Goal: Task Accomplishment & Management: Manage account settings

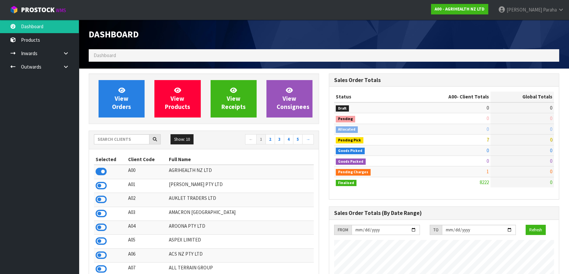
scroll to position [497, 240]
click at [115, 141] on input "text" at bounding box center [122, 139] width 56 height 10
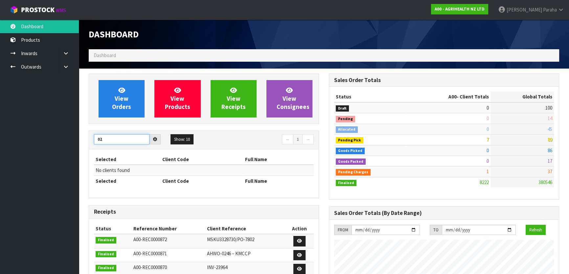
type input "0"
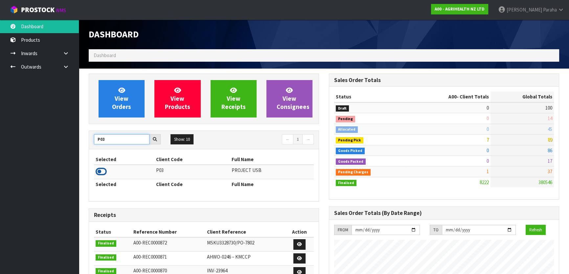
type input "P03"
click at [105, 172] on icon at bounding box center [101, 172] width 11 height 10
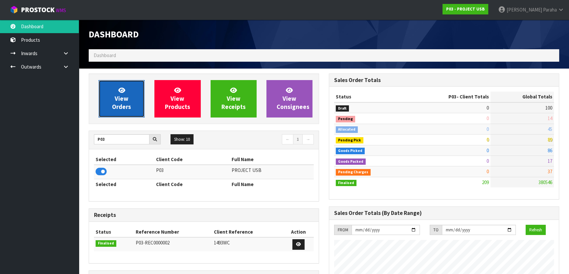
scroll to position [401, 240]
drag, startPoint x: 123, startPoint y: 95, endPoint x: 111, endPoint y: 93, distance: 11.7
click at [111, 93] on link "View Orders" at bounding box center [122, 98] width 46 height 37
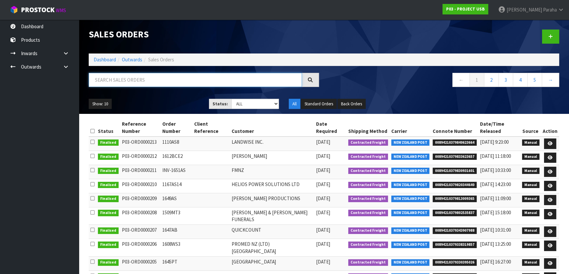
click at [126, 78] on input "text" at bounding box center [195, 80] width 213 height 14
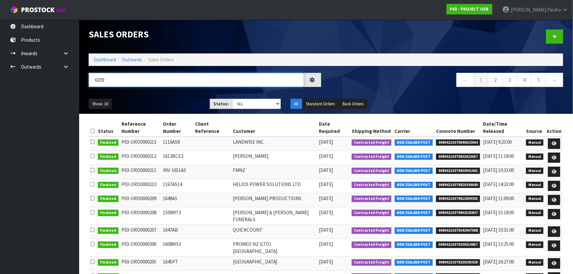
type input "0239"
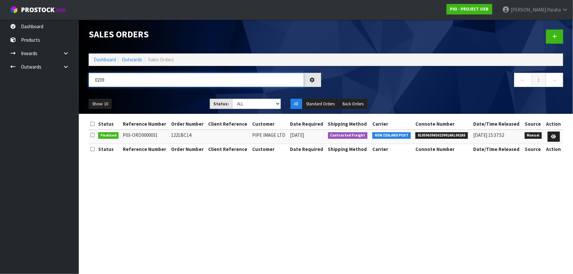
drag, startPoint x: 101, startPoint y: 80, endPoint x: 94, endPoint y: 80, distance: 6.9
click at [94, 80] on input "0239" at bounding box center [196, 80] width 215 height 14
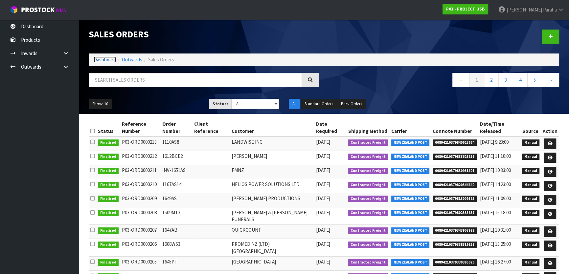
click at [104, 61] on link "Dashboard" at bounding box center [105, 59] width 22 height 6
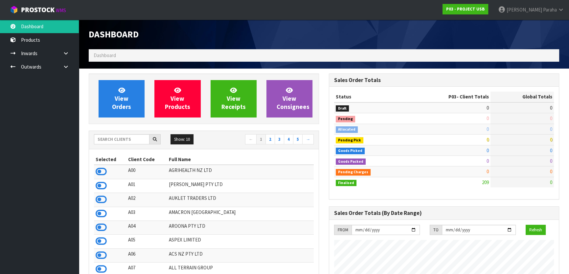
scroll to position [401, 240]
click at [122, 140] on input "text" at bounding box center [122, 139] width 56 height 10
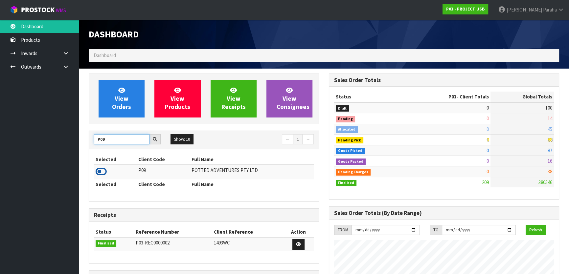
type input "P09"
click at [104, 172] on icon at bounding box center [101, 172] width 11 height 10
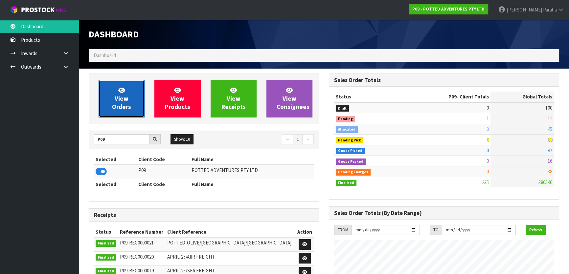
click at [113, 92] on link "View Orders" at bounding box center [122, 98] width 46 height 37
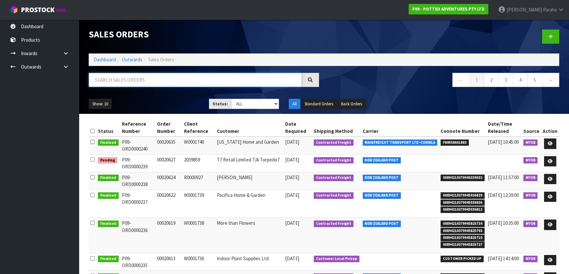
click at [118, 81] on input "text" at bounding box center [195, 80] width 213 height 14
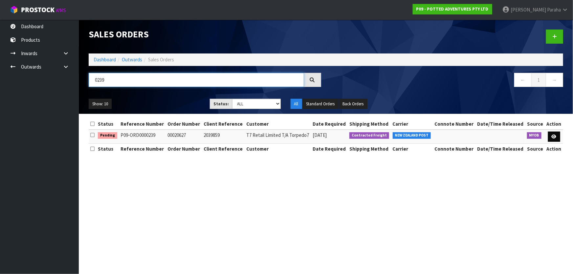
type input "0239"
click at [558, 137] on link at bounding box center [554, 137] width 12 height 11
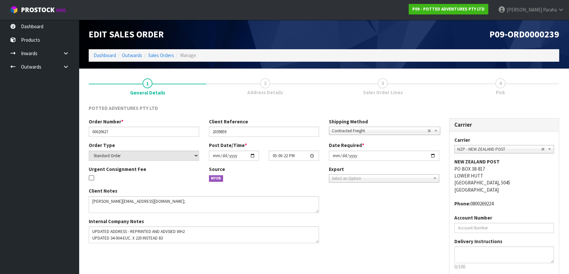
click at [499, 85] on span "4" at bounding box center [500, 83] width 10 height 10
click at [104, 57] on link "Dashboard" at bounding box center [105, 55] width 22 height 6
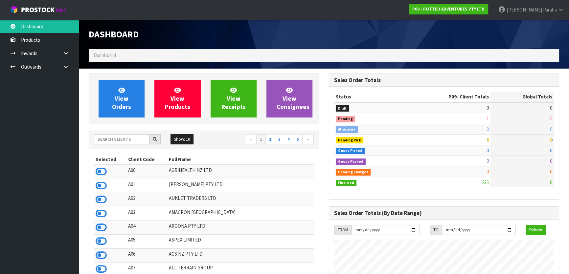
scroll to position [497, 240]
click at [119, 142] on input "text" at bounding box center [122, 139] width 56 height 10
click at [114, 140] on input "text" at bounding box center [122, 139] width 56 height 10
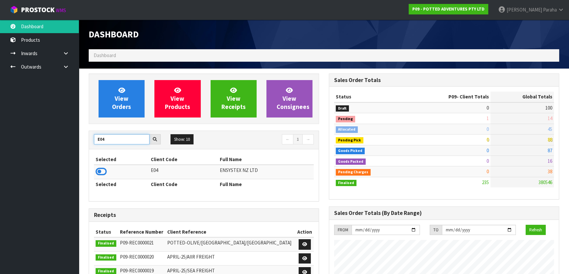
type input "E04"
click at [104, 172] on icon at bounding box center [101, 172] width 11 height 10
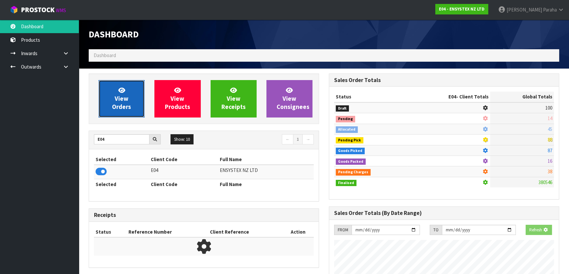
scroll to position [518, 240]
click at [131, 108] on link "View Orders" at bounding box center [122, 98] width 46 height 37
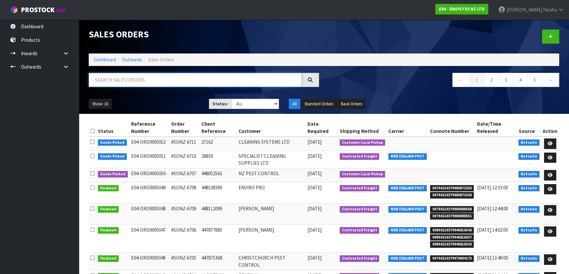
click at [139, 79] on input "text" at bounding box center [195, 80] width 213 height 14
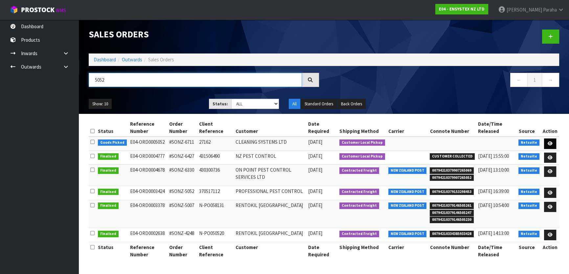
type input "5052"
click at [549, 141] on link at bounding box center [550, 144] width 12 height 11
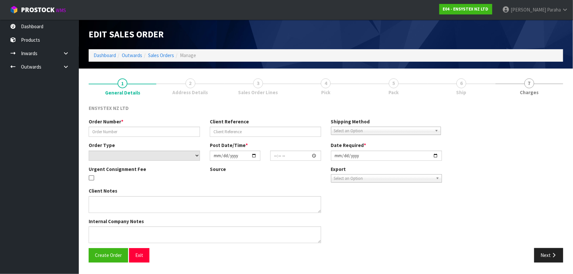
type input "#SONZ-6711"
type input "27162"
select select "number:0"
type input "[DATE]"
type input "18:15:09.000"
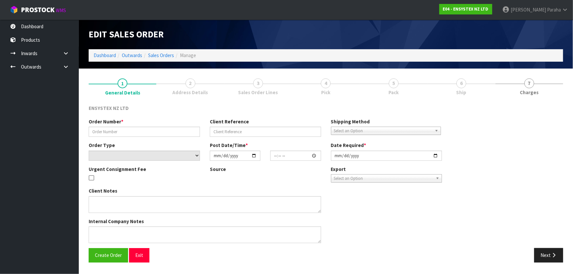
type input "[DATE]"
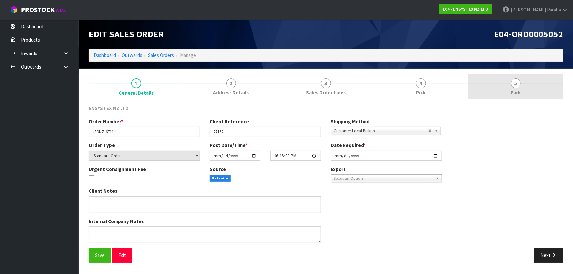
click at [519, 84] on span "5" at bounding box center [516, 83] width 10 height 10
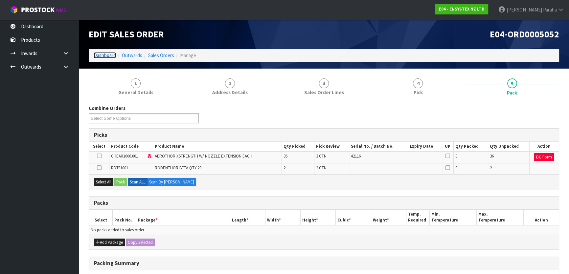
click at [112, 56] on link "Dashboard" at bounding box center [105, 55] width 22 height 6
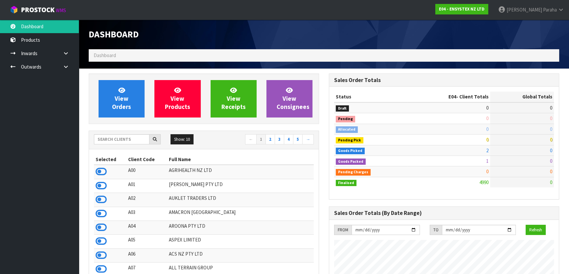
scroll to position [511, 240]
click at [128, 141] on input "text" at bounding box center [122, 139] width 56 height 10
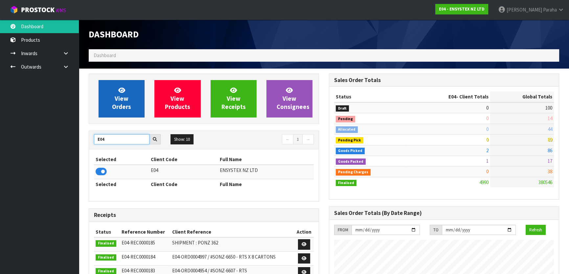
type input "E04"
click at [130, 109] on span "View Orders" at bounding box center [121, 98] width 19 height 25
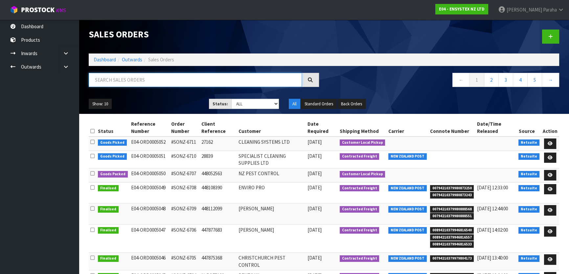
click at [121, 82] on input "text" at bounding box center [195, 80] width 213 height 14
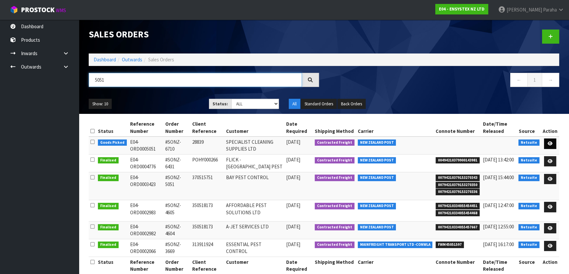
type input "5051"
click at [548, 145] on icon at bounding box center [549, 144] width 5 height 4
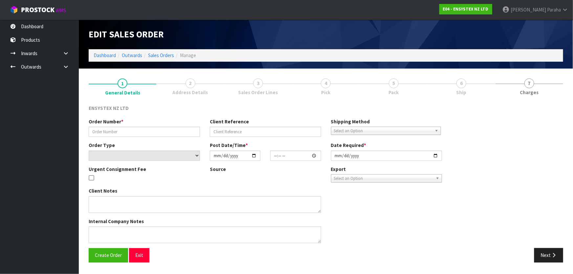
type input "#SONZ-6710"
type input "28839"
select select "number:0"
type input "[DATE]"
type input "16:30:15.000"
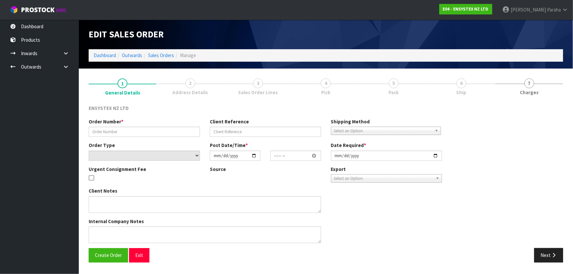
type input "[DATE]"
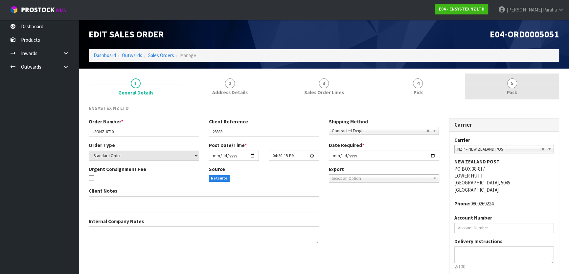
click at [517, 85] on link "5 Pack" at bounding box center [512, 87] width 94 height 26
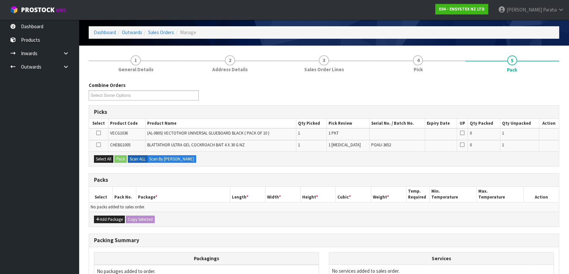
scroll to position [59, 0]
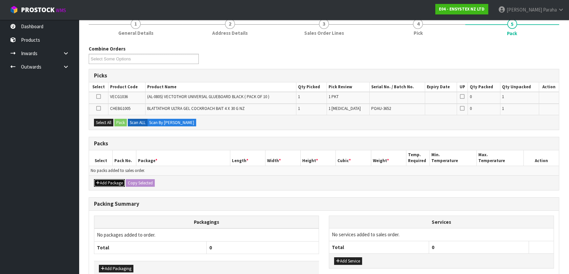
click at [110, 180] on button "Add Package" at bounding box center [109, 183] width 31 height 8
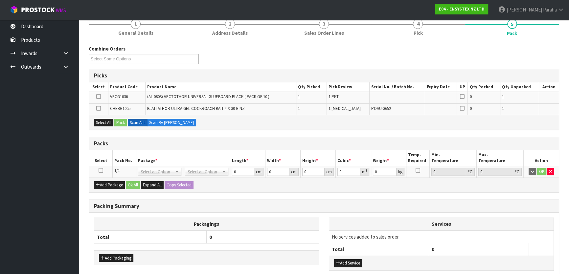
click at [100, 170] on icon at bounding box center [101, 170] width 5 height 0
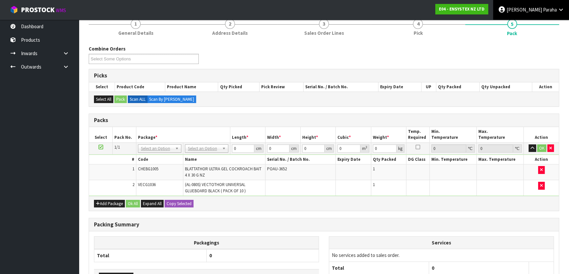
click at [547, 7] on span "Paraha" at bounding box center [550, 10] width 14 height 6
click at [544, 24] on link "Logout" at bounding box center [543, 26] width 52 height 9
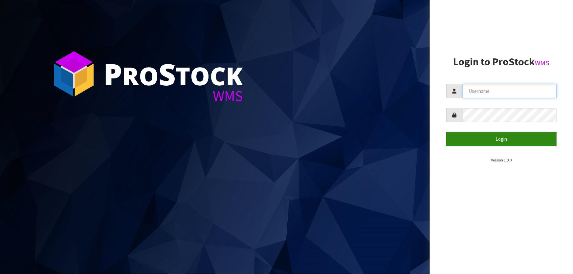
type input "Lalisha"
click at [523, 139] on button "Login" at bounding box center [501, 139] width 110 height 14
